Goal: Information Seeking & Learning: Find contact information

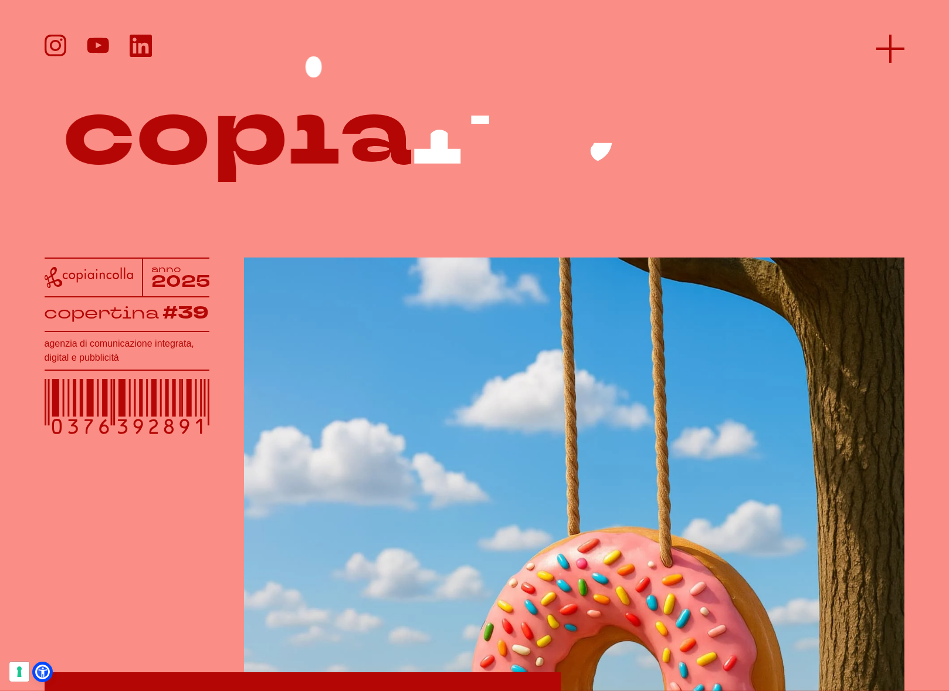
click at [898, 54] on icon at bounding box center [890, 49] width 28 height 28
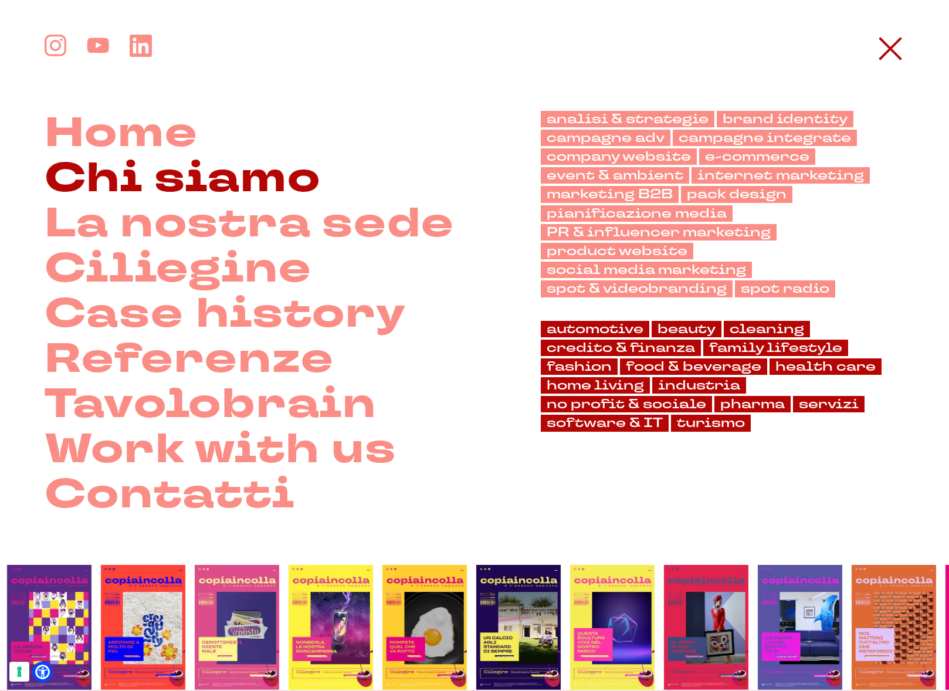
click at [222, 180] on link "Chi siamo" at bounding box center [183, 178] width 276 height 45
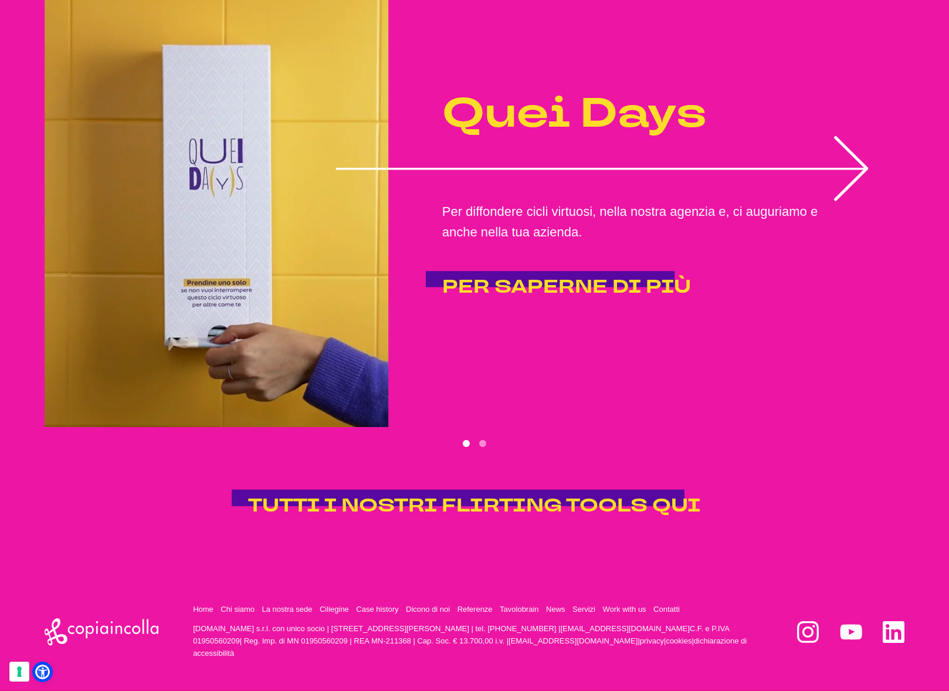
scroll to position [2345, 0]
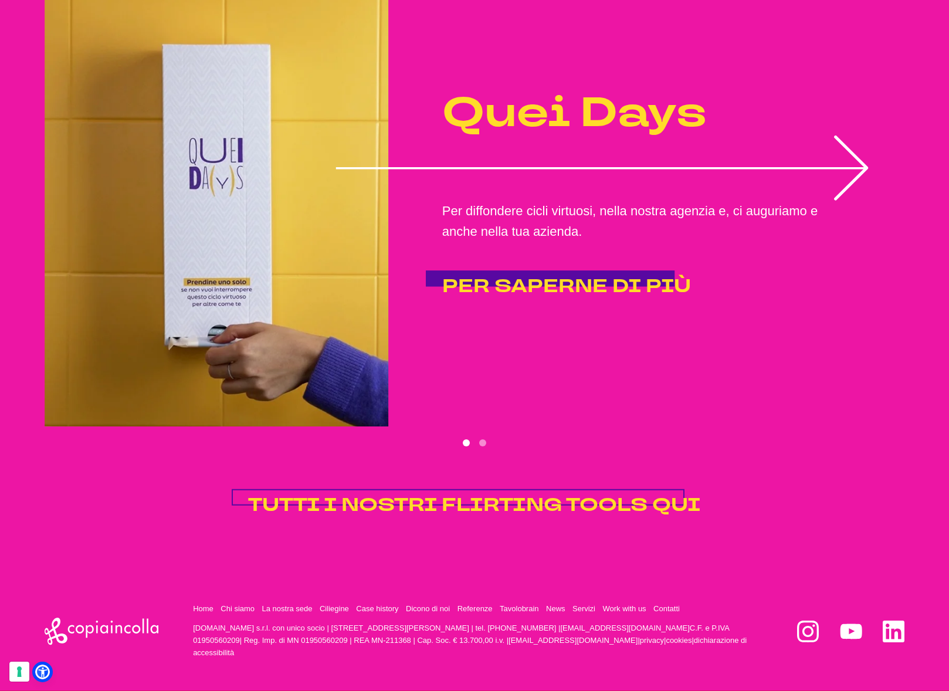
click at [525, 517] on span "TUTTI I NOSTRI FLIRTING TOOLS QUI" at bounding box center [474, 504] width 453 height 25
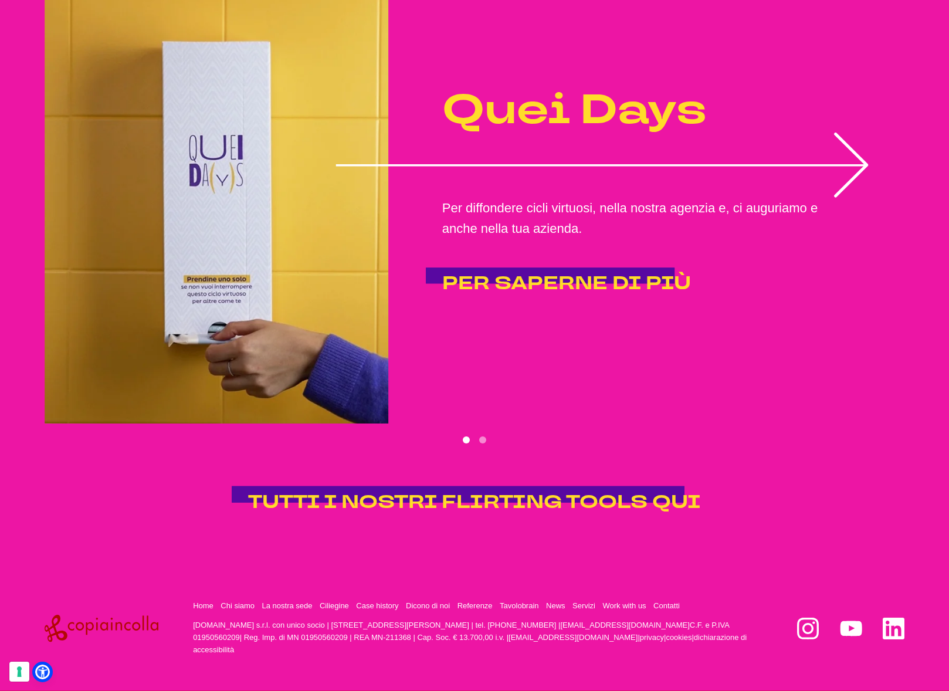
scroll to position [2373, 0]
click at [349, 610] on link "Ciliegine" at bounding box center [334, 605] width 29 height 9
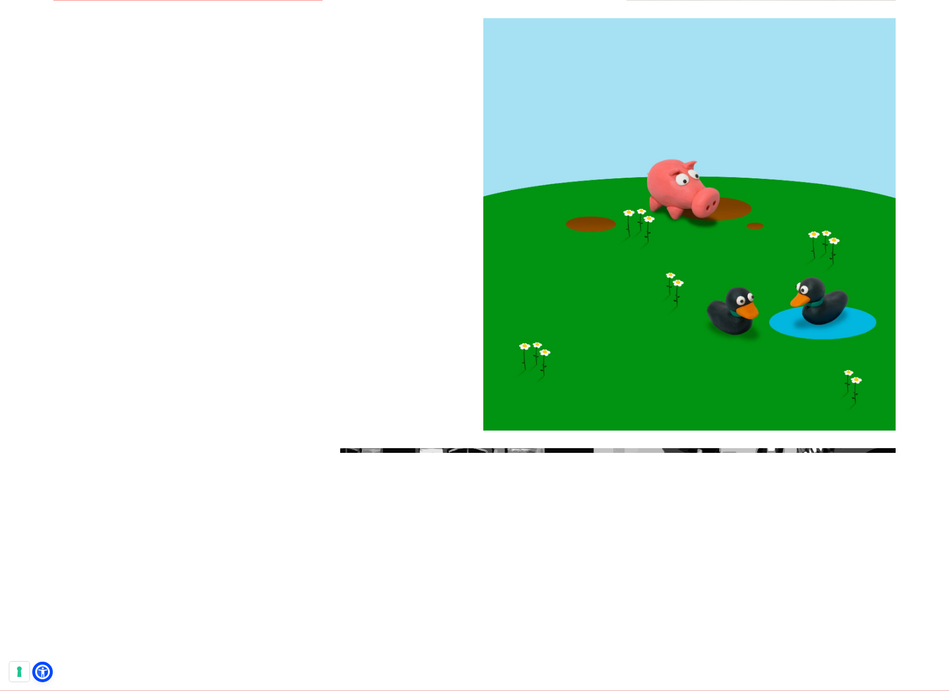
scroll to position [1993, 0]
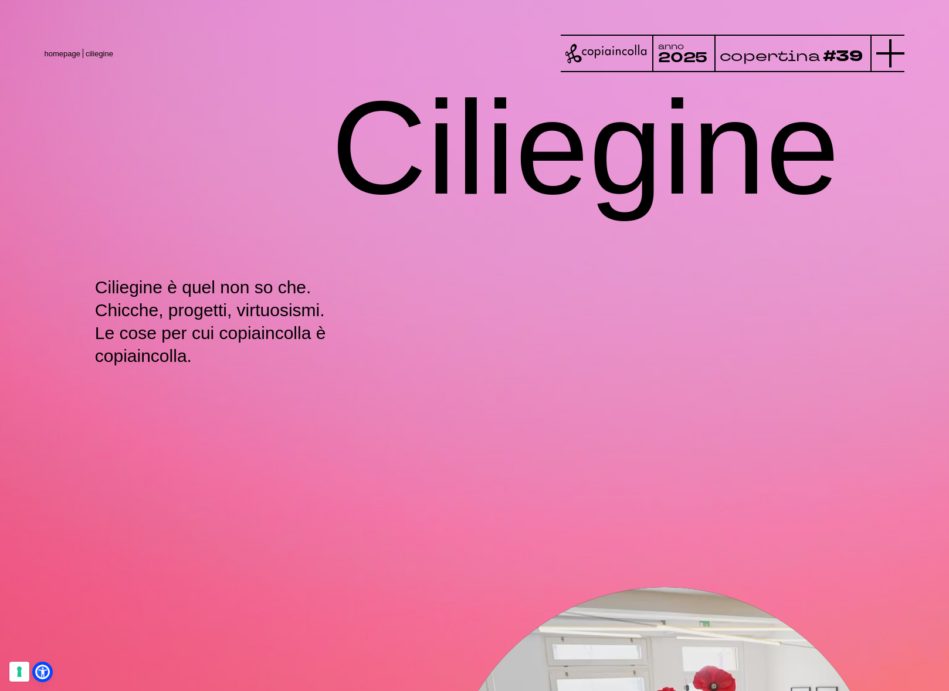
click at [889, 56] on icon at bounding box center [890, 53] width 28 height 28
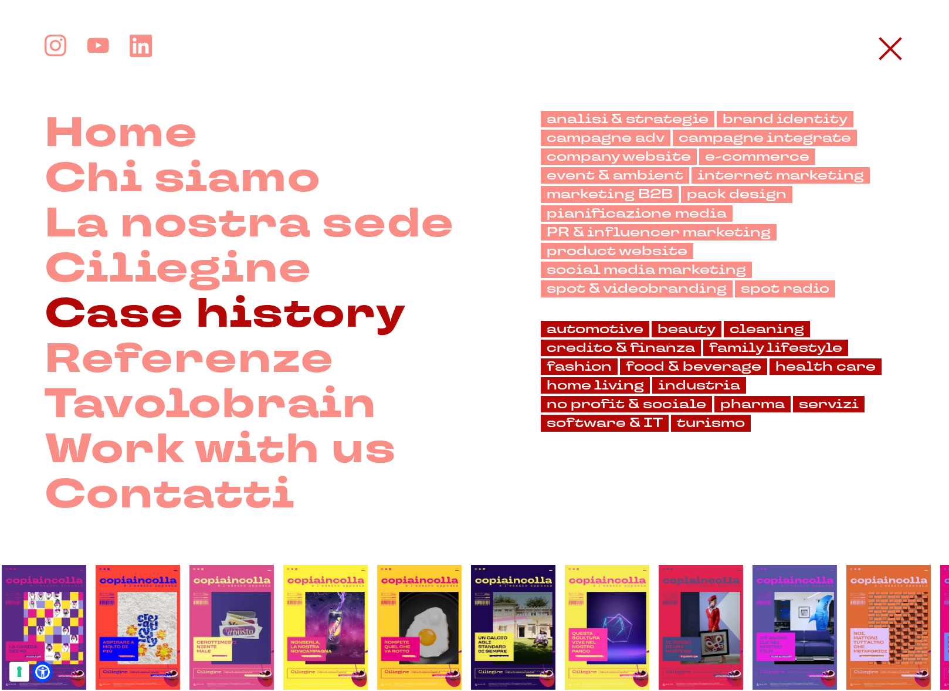
click at [140, 322] on link "Case history" at bounding box center [226, 313] width 362 height 45
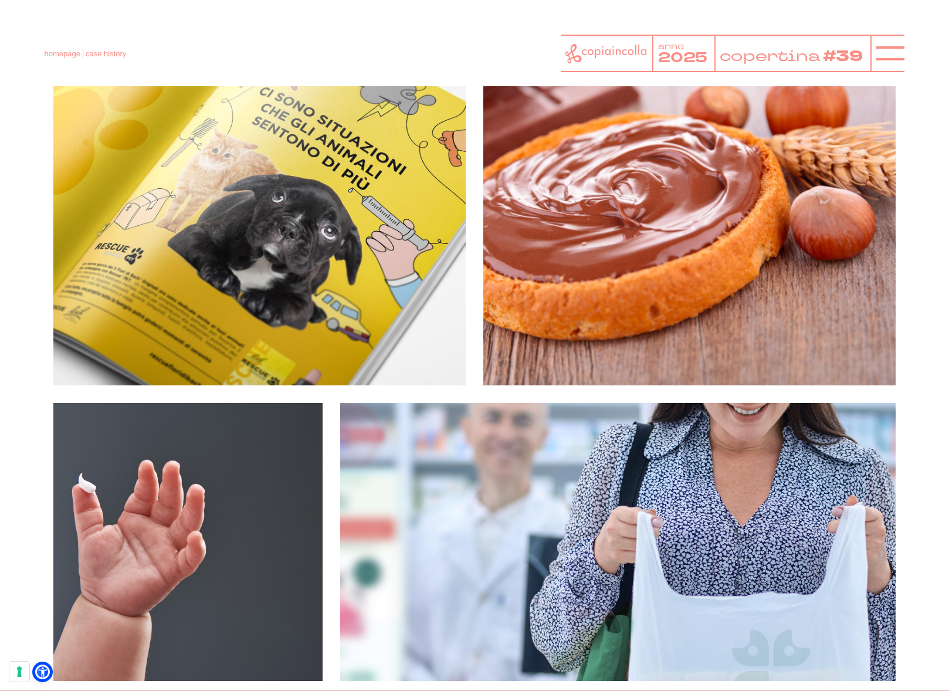
scroll to position [586, 0]
click at [876, 53] on line at bounding box center [890, 53] width 28 height 0
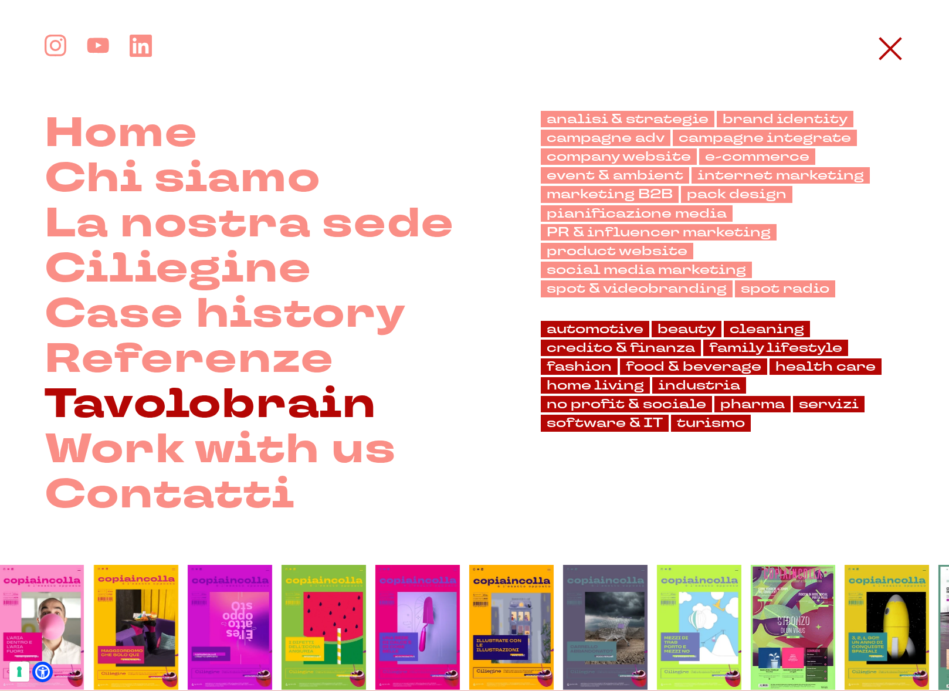
click at [98, 389] on link "Tavolobrain" at bounding box center [211, 404] width 332 height 45
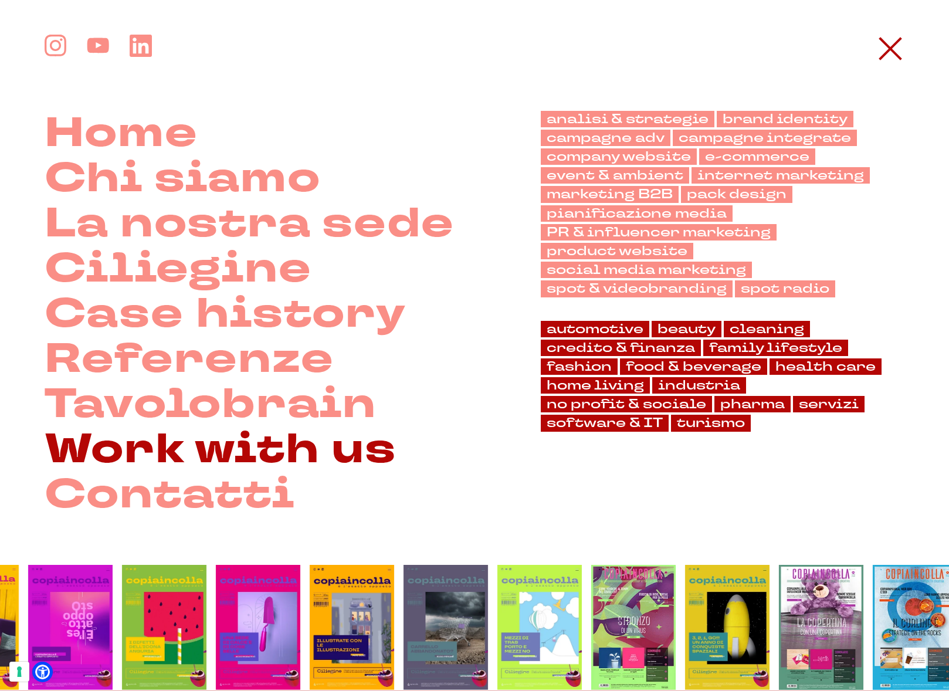
click at [284, 451] on link "Work with us" at bounding box center [221, 449] width 352 height 45
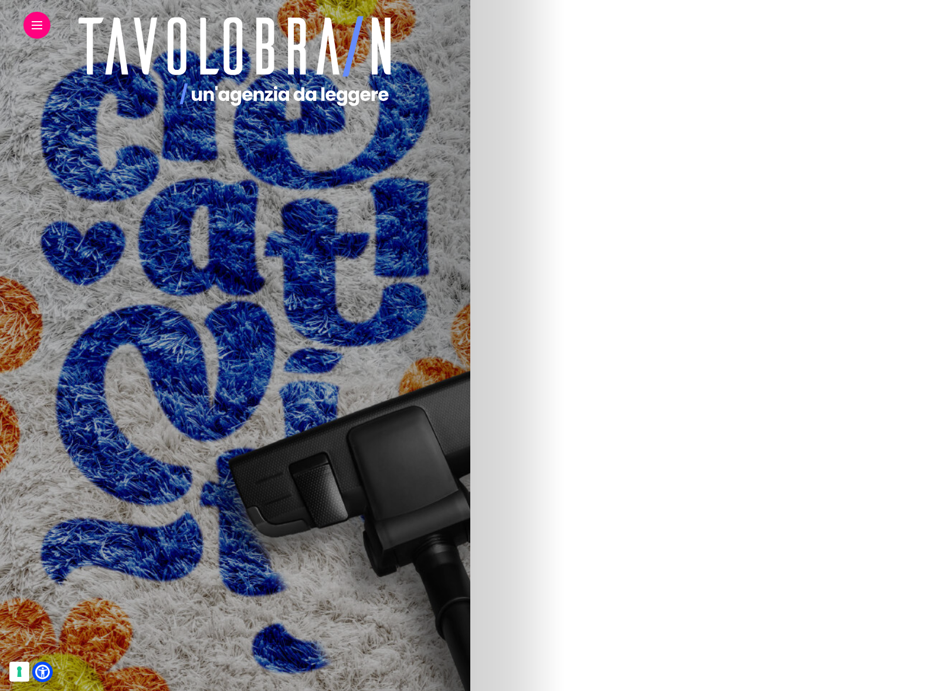
scroll to position [117, 0]
click at [399, 154] on icon "button" at bounding box center [396, 158] width 6 height 8
click at [324, 295] on link "Ci siamo fatti strizzare i cervelli" at bounding box center [183, 306] width 283 height 32
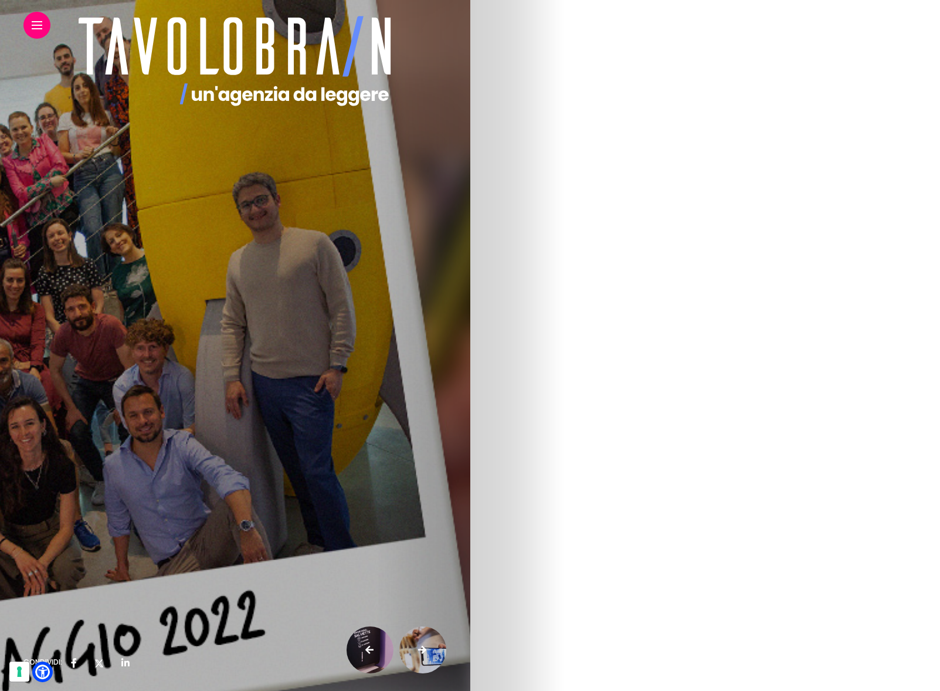
scroll to position [586, 0]
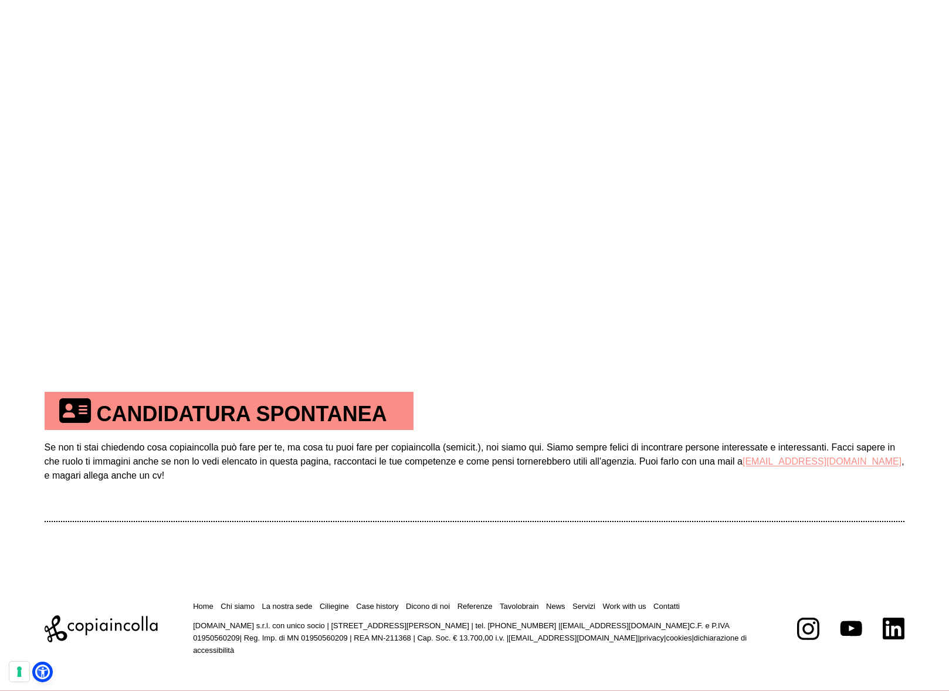
scroll to position [491, 0]
click at [492, 605] on link "Referenze" at bounding box center [474, 605] width 35 height 9
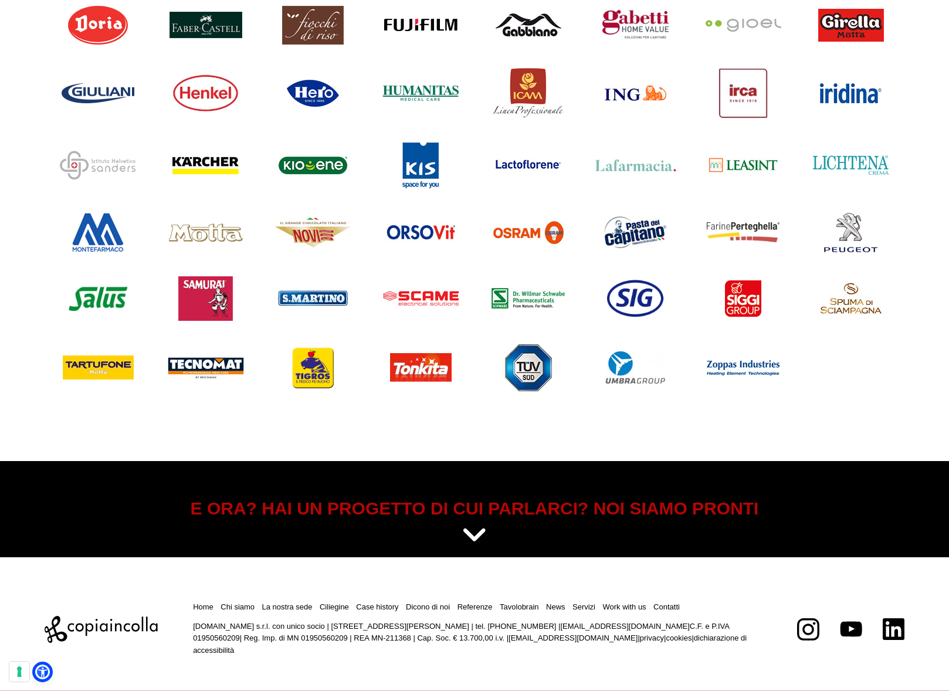
scroll to position [1186, 0]
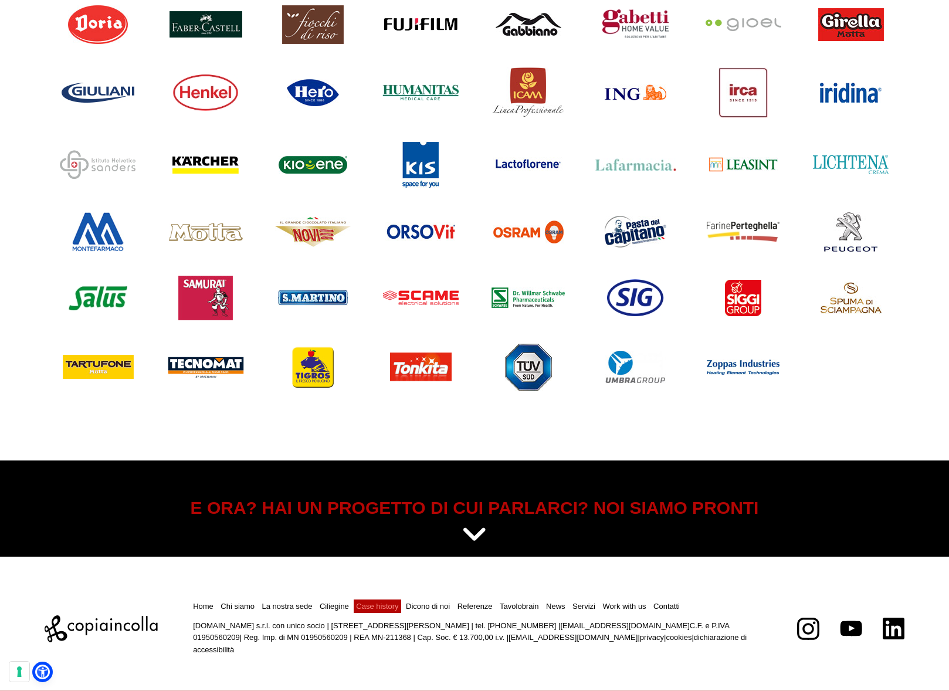
click at [398, 606] on link "Case history" at bounding box center [377, 606] width 42 height 9
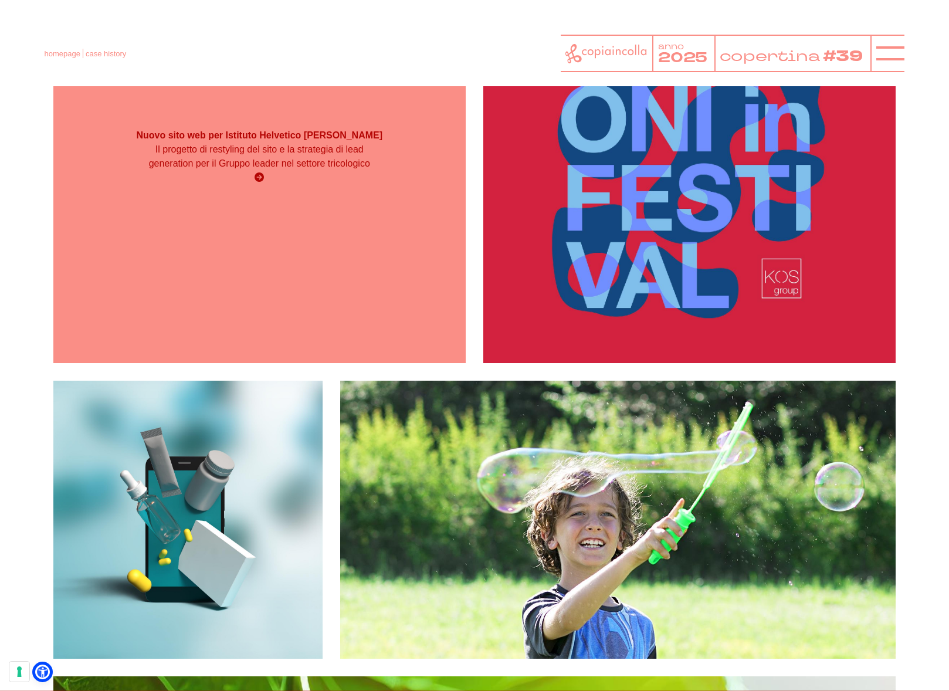
scroll to position [2060, 0]
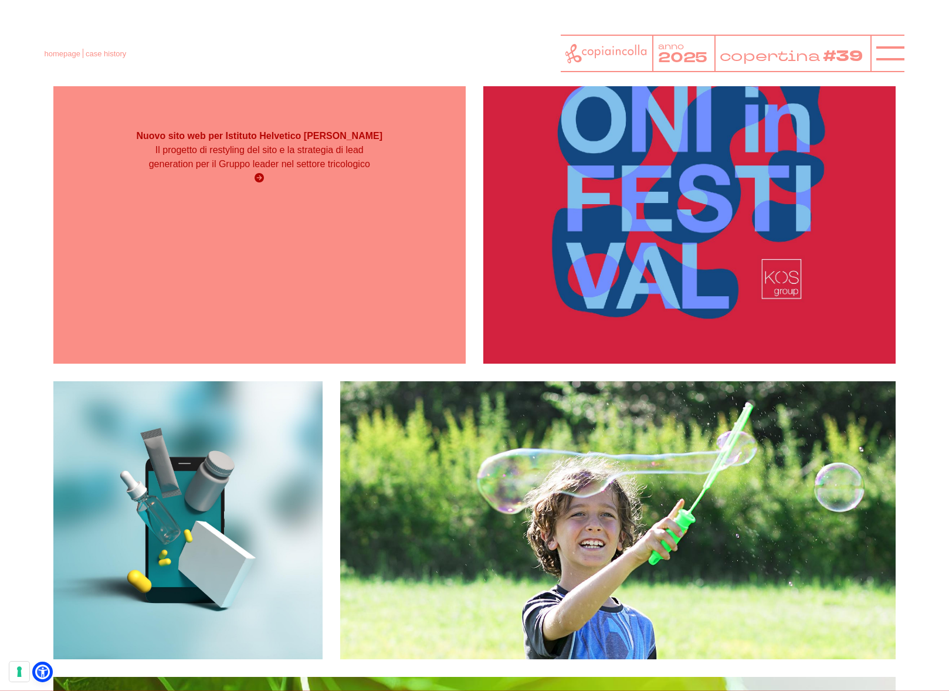
click at [399, 166] on div "Nuovo sito web per Istituto Helvetico Sanders Il progetto di restyling del sito…" at bounding box center [259, 157] width 412 height 412
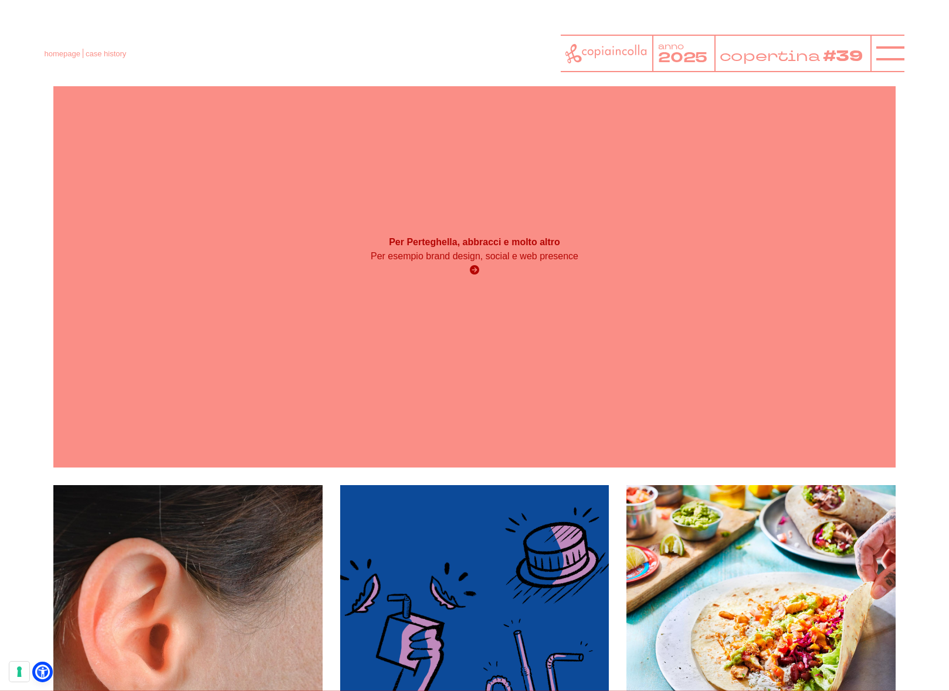
scroll to position [1239, 0]
click at [483, 186] on div "Per Perteghella, abbracci e molto altro Per esempio brand design, social e web …" at bounding box center [474, 256] width 842 height 421
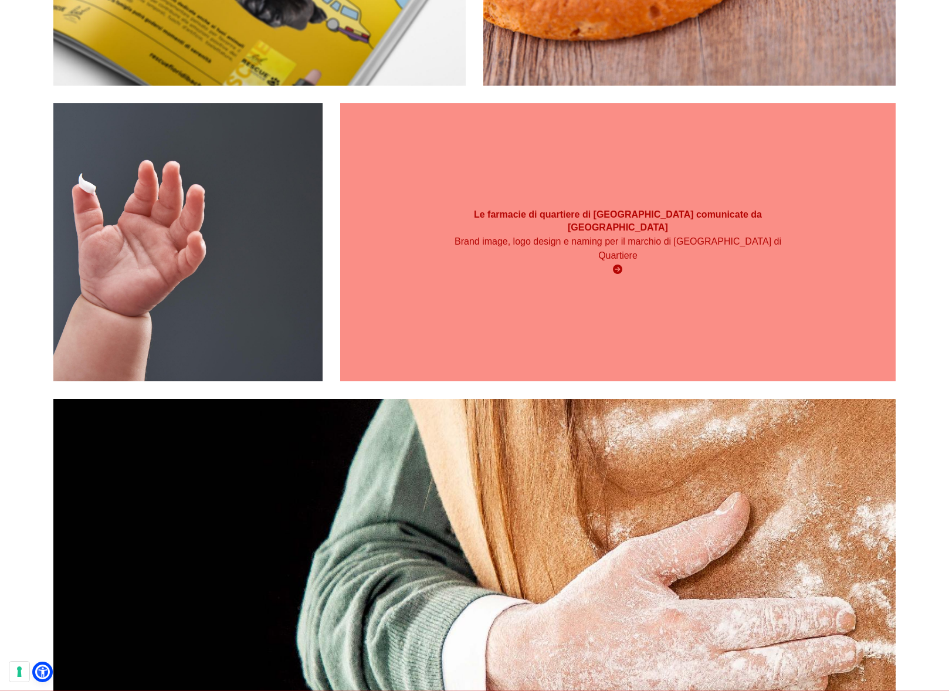
scroll to position [887, 0]
click at [685, 228] on div "Le farmacie di quartiere di Prosit Farma comunicate da copiaincolla Brand image…" at bounding box center [618, 242] width 556 height 278
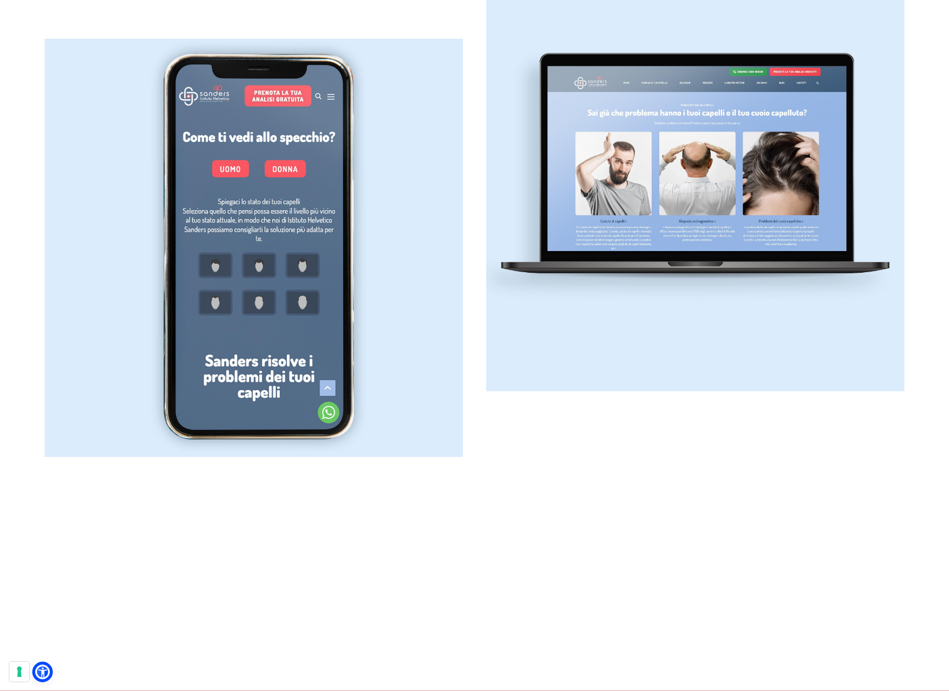
scroll to position [1876, 0]
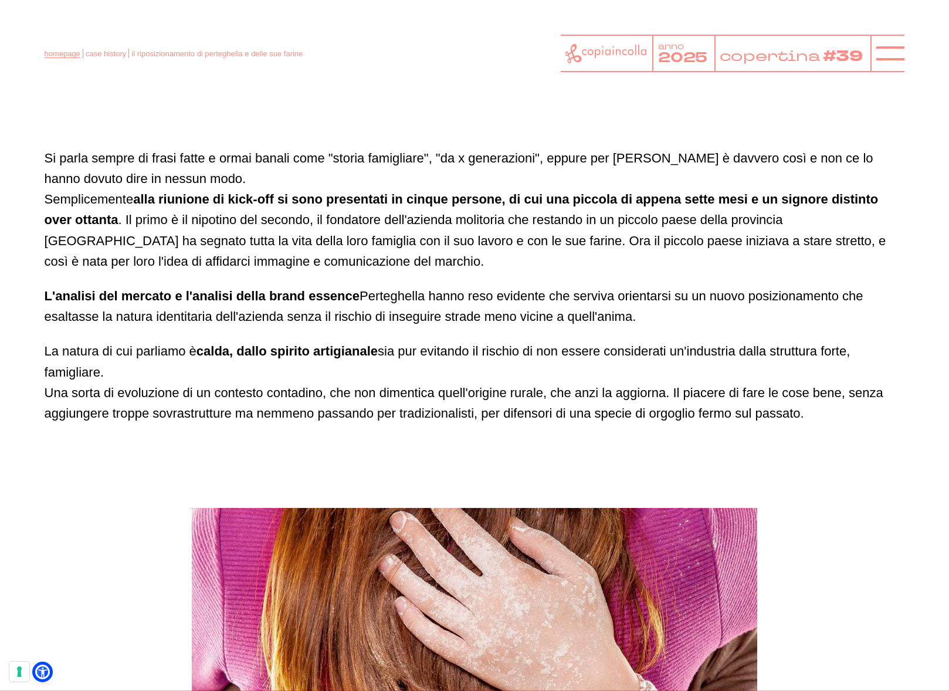
scroll to position [821, 0]
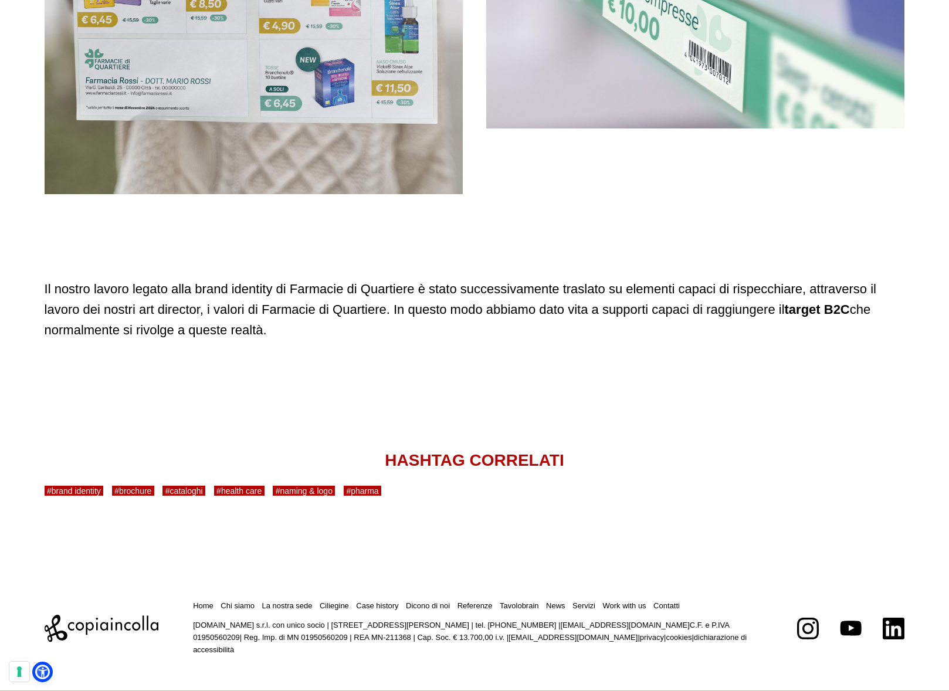
scroll to position [3855, 0]
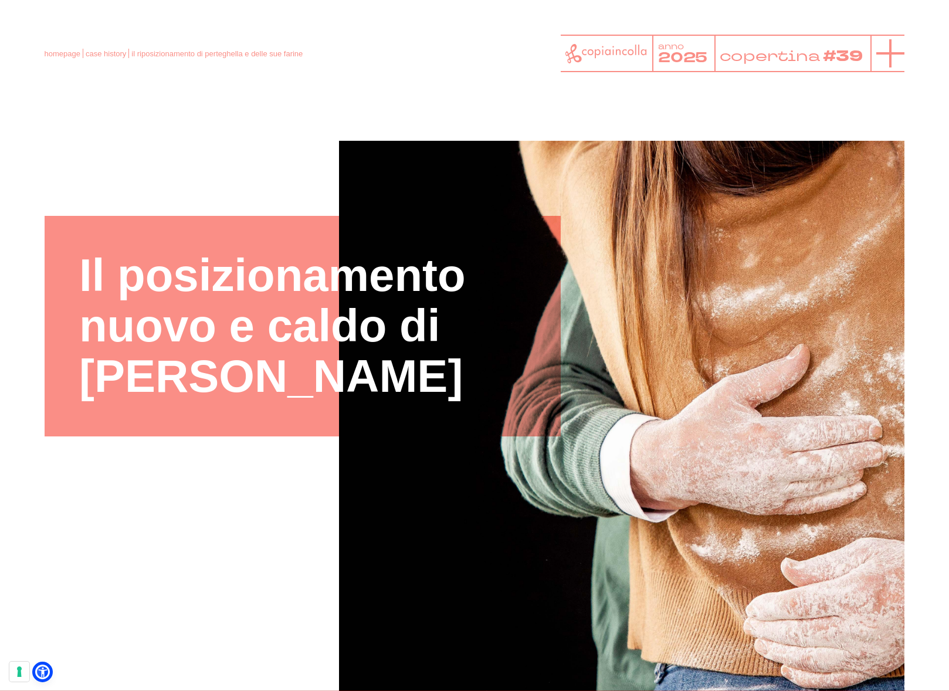
click at [889, 53] on line at bounding box center [890, 53] width 28 height 0
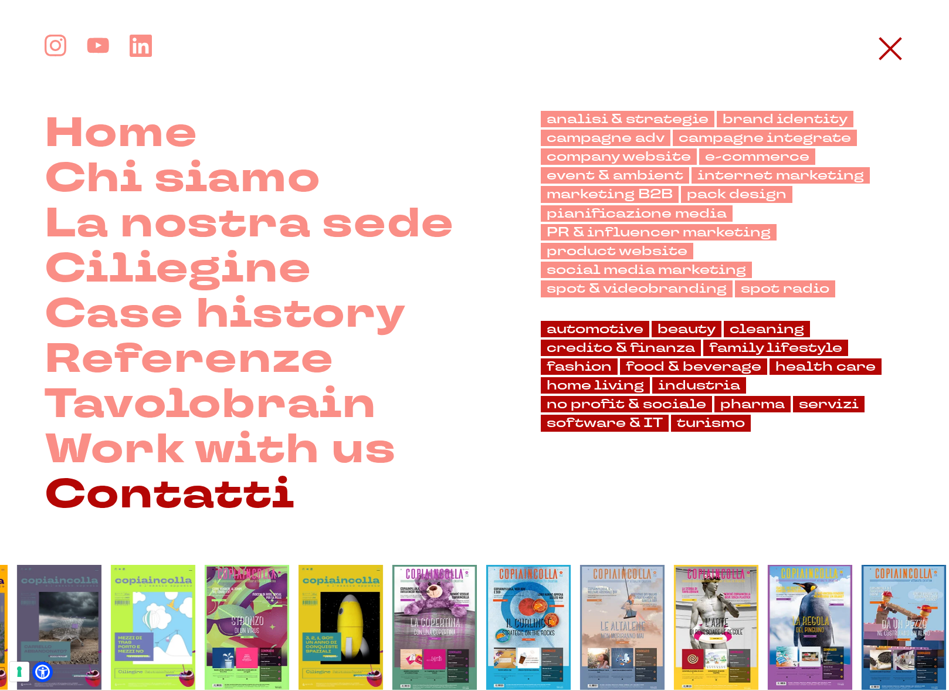
click at [86, 498] on link "Contatti" at bounding box center [170, 494] width 250 height 45
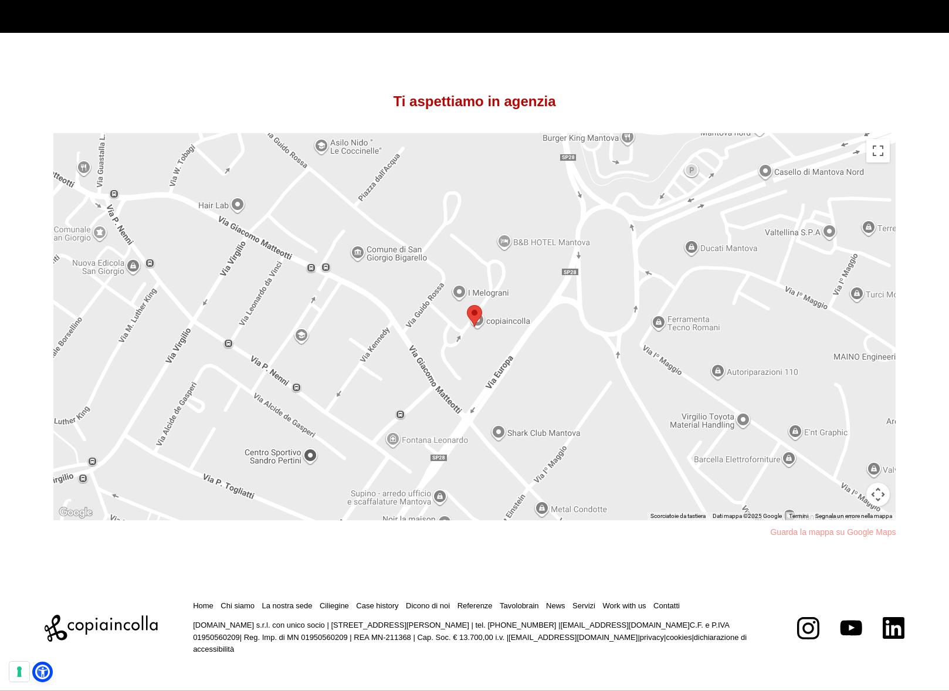
scroll to position [868, 0]
click at [294, 604] on link "La nostra sede" at bounding box center [287, 605] width 50 height 9
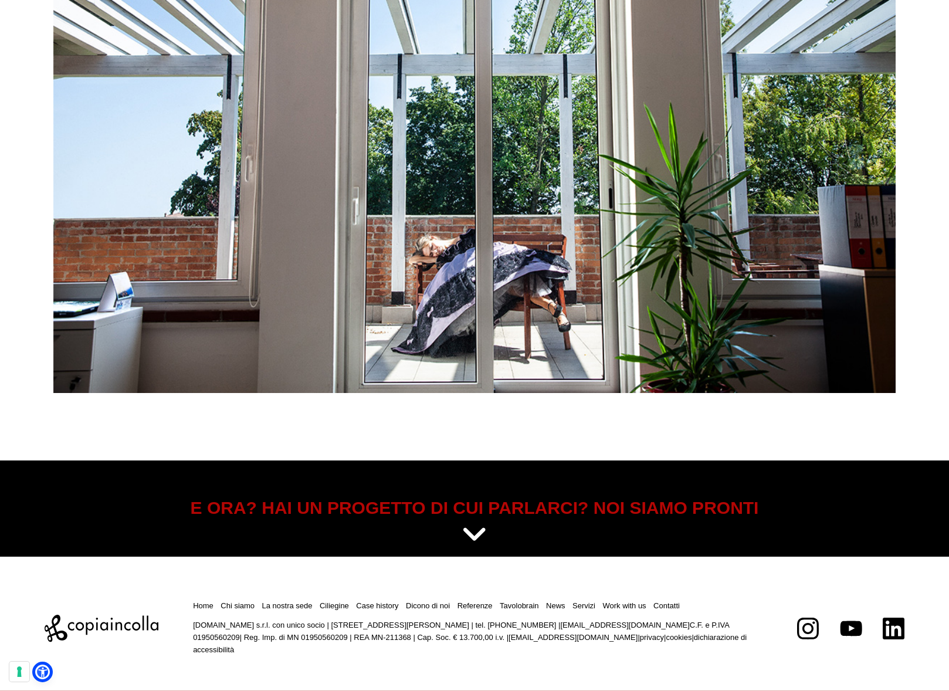
scroll to position [4912, 0]
click at [679, 610] on link "Contatti" at bounding box center [666, 605] width 26 height 9
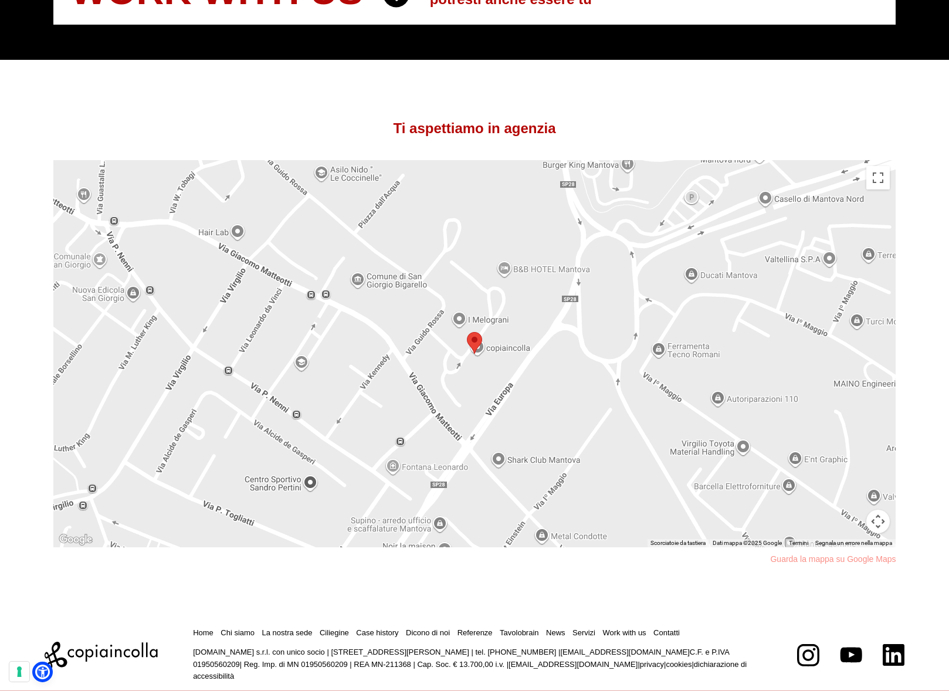
scroll to position [821, 0]
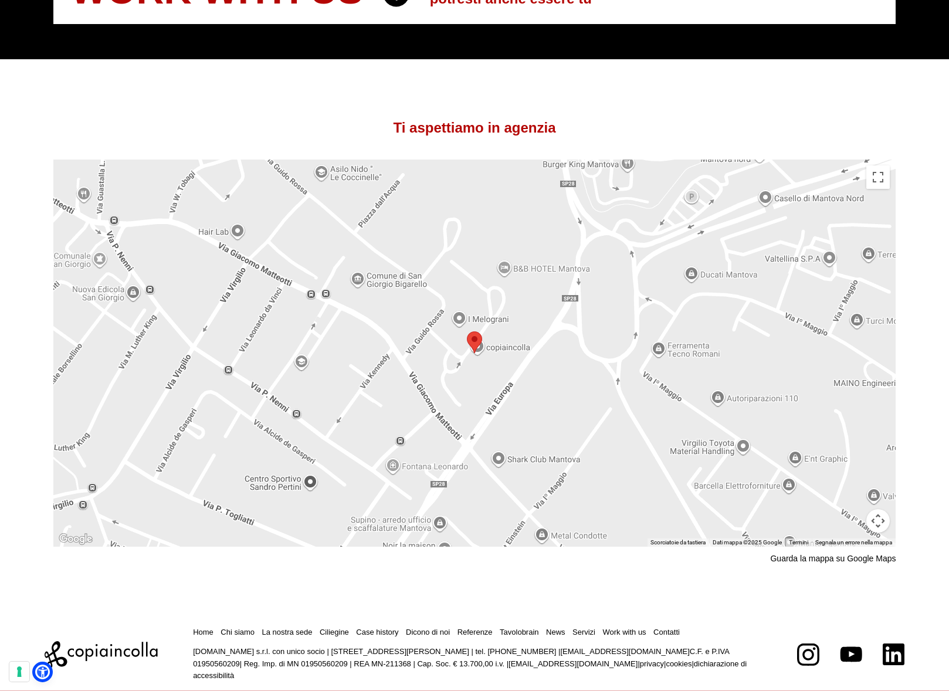
click at [867, 565] on link "Guarda la mappa su Google Maps" at bounding box center [832, 558] width 125 height 12
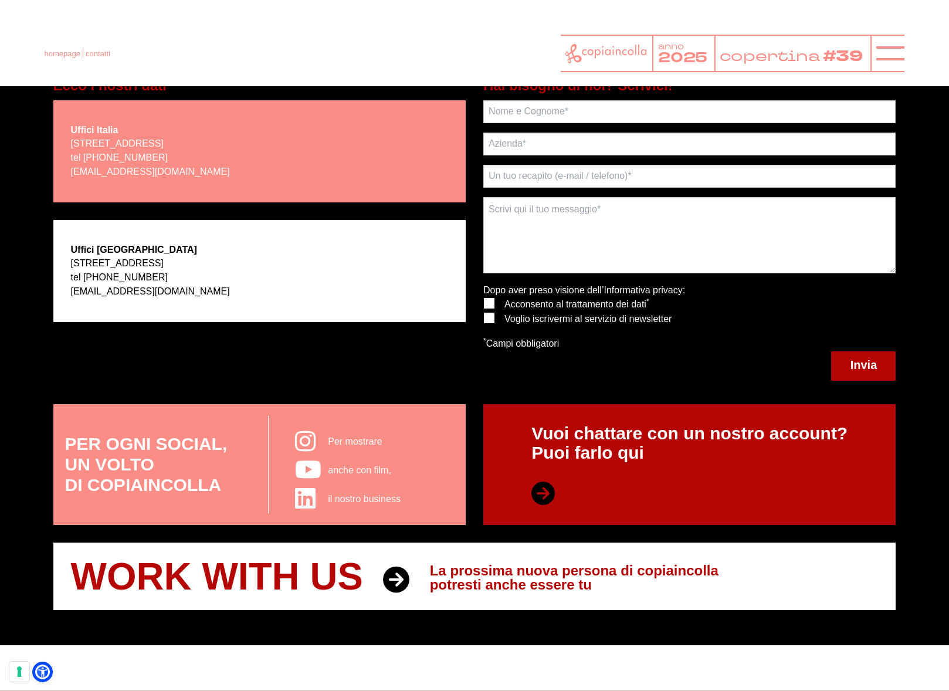
scroll to position [235, 0]
